Goal: Task Accomplishment & Management: Manage account settings

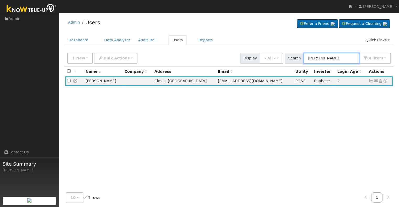
drag, startPoint x: 320, startPoint y: 58, endPoint x: 292, endPoint y: 61, distance: 27.9
click at [292, 61] on div "Search Fahmy 0 Filter s Role Show - All - Show Leads Admin Billing Admin Accoun…" at bounding box center [338, 58] width 106 height 11
paste input "Yale, Olivia & Weston"
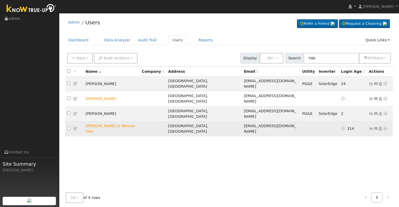
click at [372, 127] on icon at bounding box center [370, 129] width 5 height 4
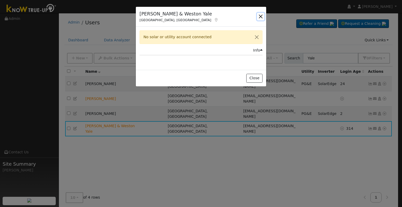
click at [261, 16] on button "button" at bounding box center [260, 16] width 7 height 7
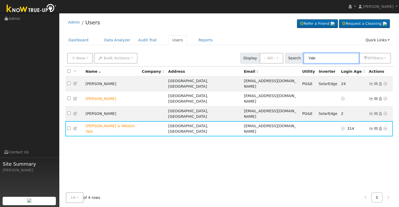
drag, startPoint x: 320, startPoint y: 59, endPoint x: 299, endPoint y: 59, distance: 21.5
click at [299, 59] on div "Search Yale 0 Filter s Role Show - All - Show Leads Admin Billing Admin Account…" at bounding box center [338, 58] width 106 height 11
paste input ", Olivia & Weston"
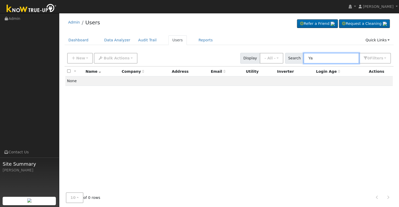
type input "Y"
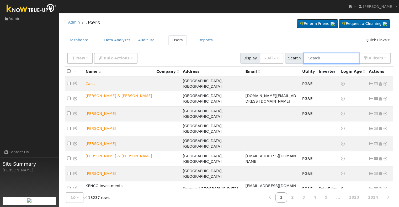
paste input "Munoz, Hermelinda"
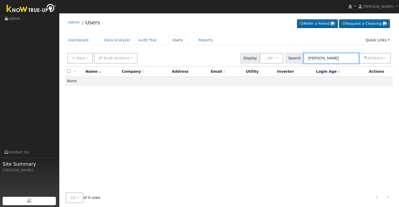
click at [323, 57] on input "Munoz, Hermelinda" at bounding box center [331, 58] width 56 height 11
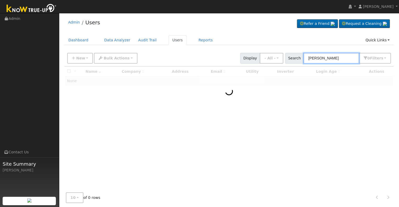
type input "Hermelinda"
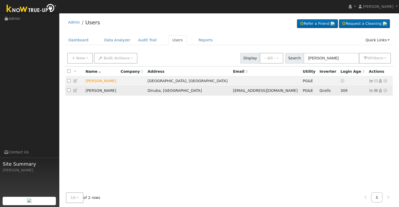
click at [370, 92] on icon at bounding box center [370, 91] width 5 height 4
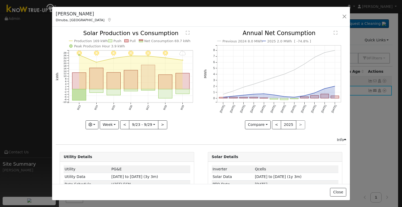
click at [144, 81] on rect "onclick=""" at bounding box center [148, 77] width 14 height 24
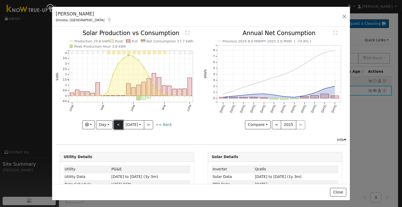
click at [118, 125] on button "<" at bounding box center [118, 125] width 9 height 9
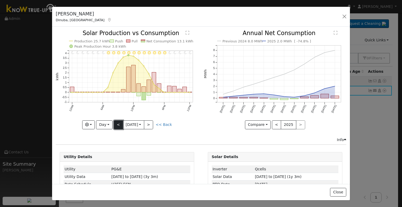
click at [120, 126] on button "<" at bounding box center [118, 125] width 9 height 9
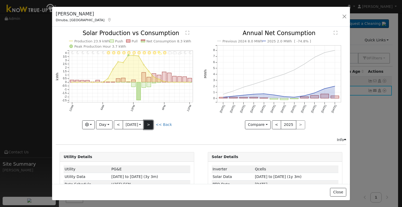
click at [150, 123] on button ">" at bounding box center [148, 125] width 9 height 9
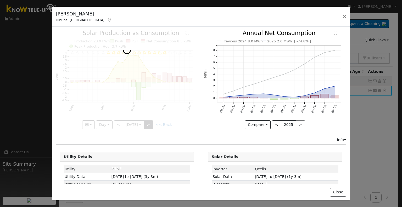
click at [150, 123] on div at bounding box center [127, 79] width 143 height 99
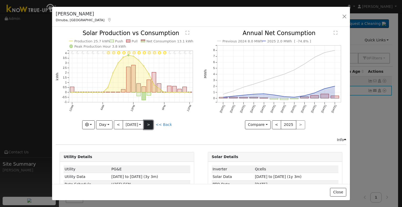
click at [150, 123] on button ">" at bounding box center [148, 125] width 9 height 9
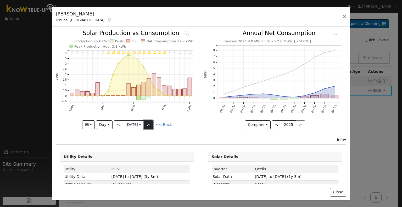
click at [150, 123] on button ">" at bounding box center [148, 125] width 9 height 9
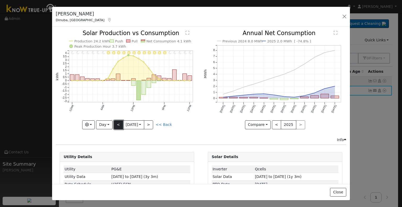
click at [116, 124] on button "<" at bounding box center [118, 125] width 9 height 9
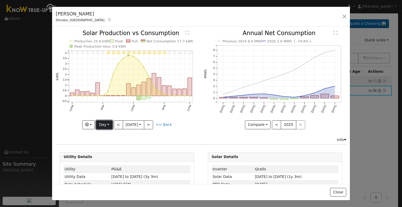
click at [101, 124] on button "Day" at bounding box center [104, 125] width 16 height 9
click at [107, 149] on link "Month" at bounding box center [114, 149] width 36 height 7
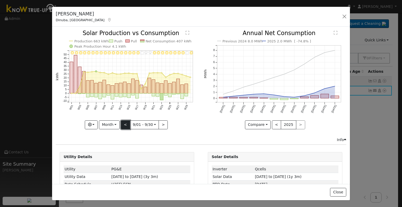
click at [124, 124] on button "<" at bounding box center [125, 125] width 9 height 9
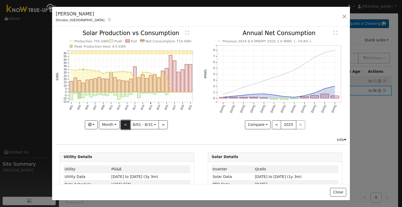
click at [123, 125] on button "<" at bounding box center [125, 125] width 9 height 9
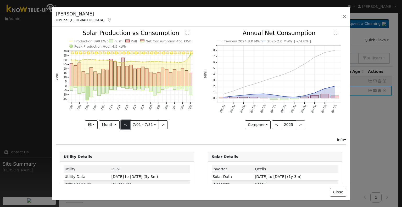
click at [125, 125] on button "<" at bounding box center [125, 125] width 9 height 9
type input "2025-06-01"
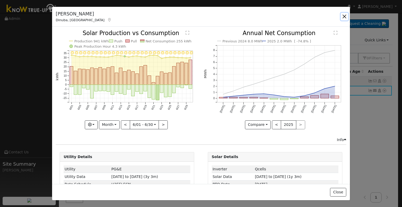
click at [345, 16] on button "button" at bounding box center [344, 16] width 7 height 7
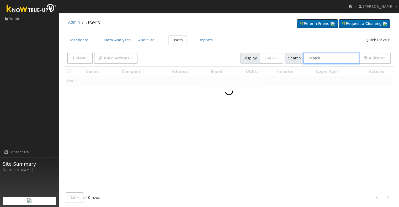
click at [333, 56] on input "text" at bounding box center [331, 58] width 56 height 11
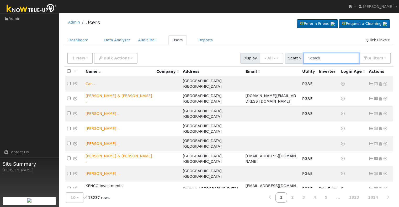
paste input "[PERSON_NAME] & [PERSON_NAME]"
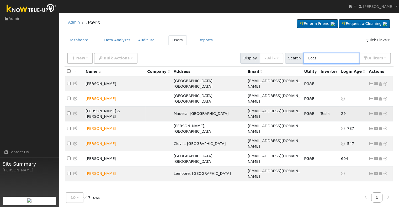
type input "Leas"
click at [371, 112] on icon at bounding box center [370, 114] width 5 height 4
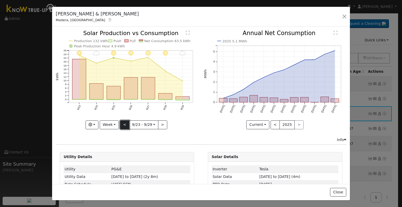
click at [125, 123] on button "<" at bounding box center [124, 125] width 9 height 9
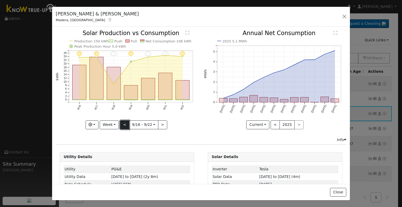
click at [125, 123] on button "<" at bounding box center [124, 125] width 9 height 9
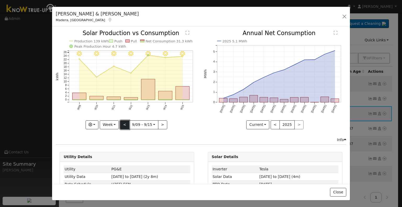
click at [125, 123] on button "<" at bounding box center [124, 125] width 9 height 9
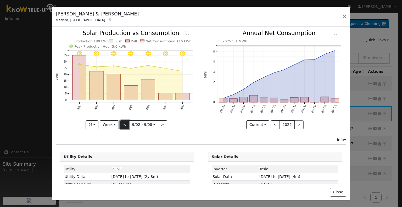
click at [125, 123] on button "<" at bounding box center [124, 125] width 9 height 9
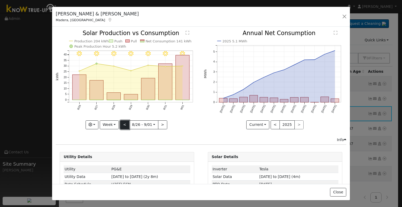
click at [125, 123] on button "<" at bounding box center [124, 125] width 9 height 9
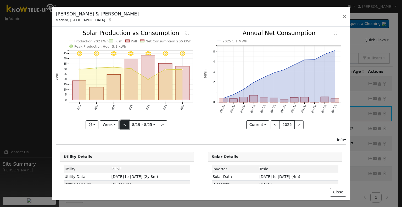
click at [125, 123] on button "<" at bounding box center [124, 125] width 9 height 9
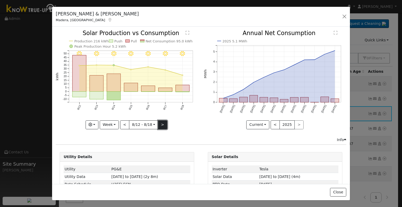
click at [160, 121] on button ">" at bounding box center [162, 125] width 9 height 9
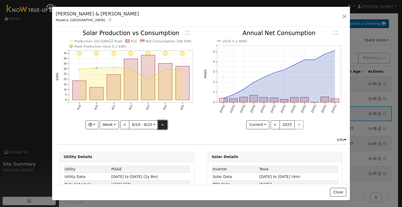
click at [161, 124] on button ">" at bounding box center [162, 125] width 9 height 9
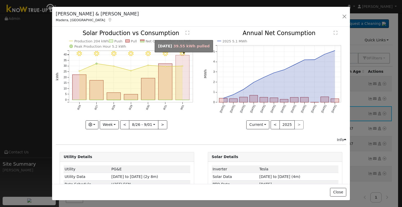
click at [184, 81] on rect "onclick=""" at bounding box center [183, 77] width 14 height 45
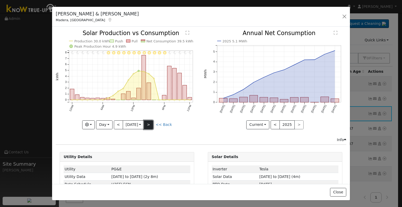
click at [149, 125] on button ">" at bounding box center [148, 125] width 9 height 9
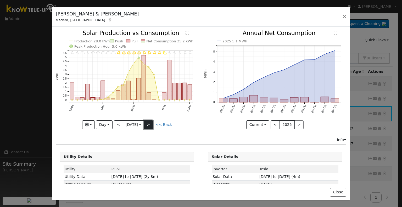
click at [149, 125] on button ">" at bounding box center [148, 125] width 9 height 9
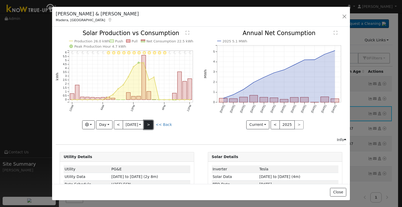
click at [149, 125] on button ">" at bounding box center [148, 125] width 9 height 9
type input "[DATE]"
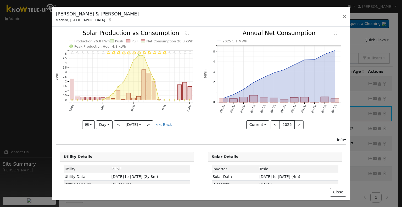
click at [108, 20] on icon at bounding box center [110, 20] width 5 height 4
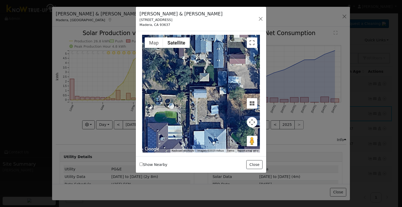
drag, startPoint x: 139, startPoint y: 19, endPoint x: 171, endPoint y: 19, distance: 32.0
click at [171, 19] on div "[PERSON_NAME] & [PERSON_NAME] [STREET_ADDRESS]" at bounding box center [181, 18] width 89 height 17
copy div "[STREET_ADDRESS]"
